Goal: Task Accomplishment & Management: Manage account settings

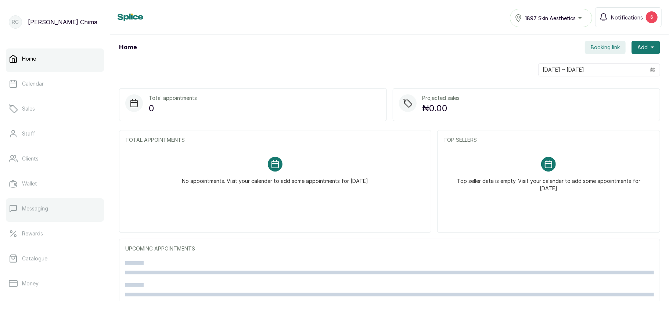
scroll to position [106, 0]
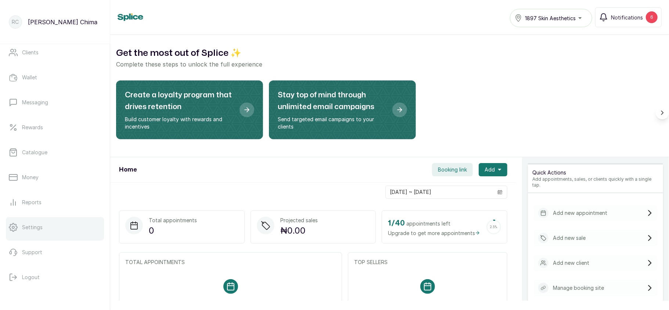
click at [36, 227] on p "Settings" at bounding box center [32, 227] width 21 height 7
